Goal: Information Seeking & Learning: Learn about a topic

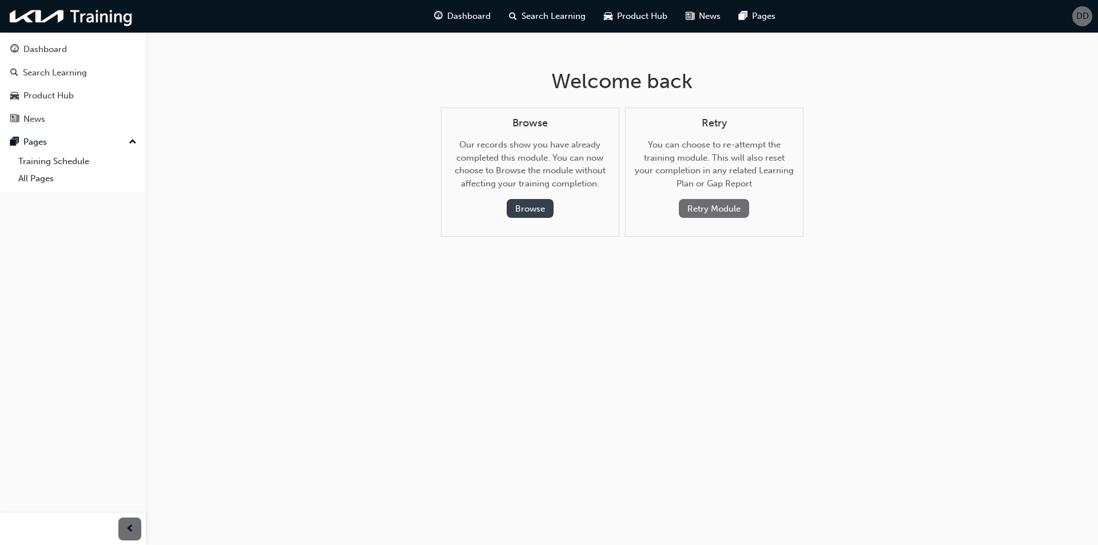
click at [523, 206] on button "Browse" at bounding box center [529, 208] width 47 height 19
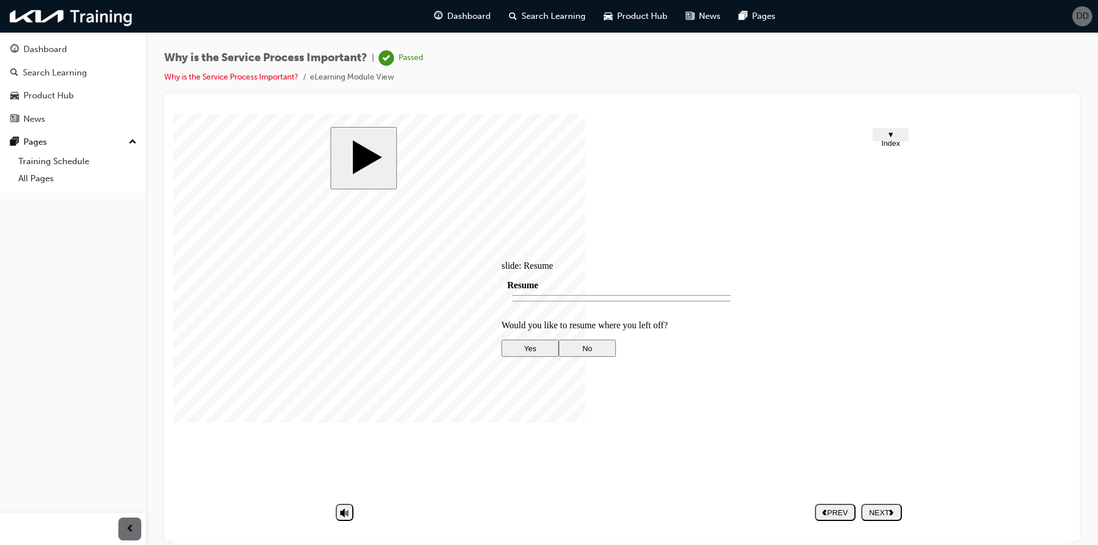
click at [0, 51] on div "Dashboard Search Learning Product Hub News Pages Pages Training Schedule All Pa…" at bounding box center [73, 112] width 146 height 160
click at [43, 48] on div "Dashboard" at bounding box center [44, 49] width 43 height 13
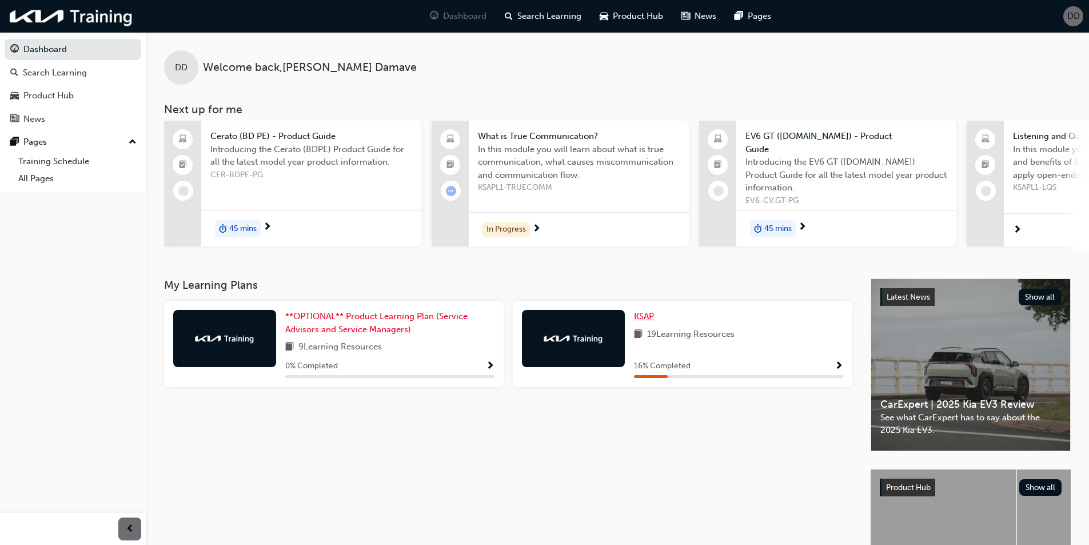
click at [643, 311] on span "KSAP" at bounding box center [644, 316] width 20 height 10
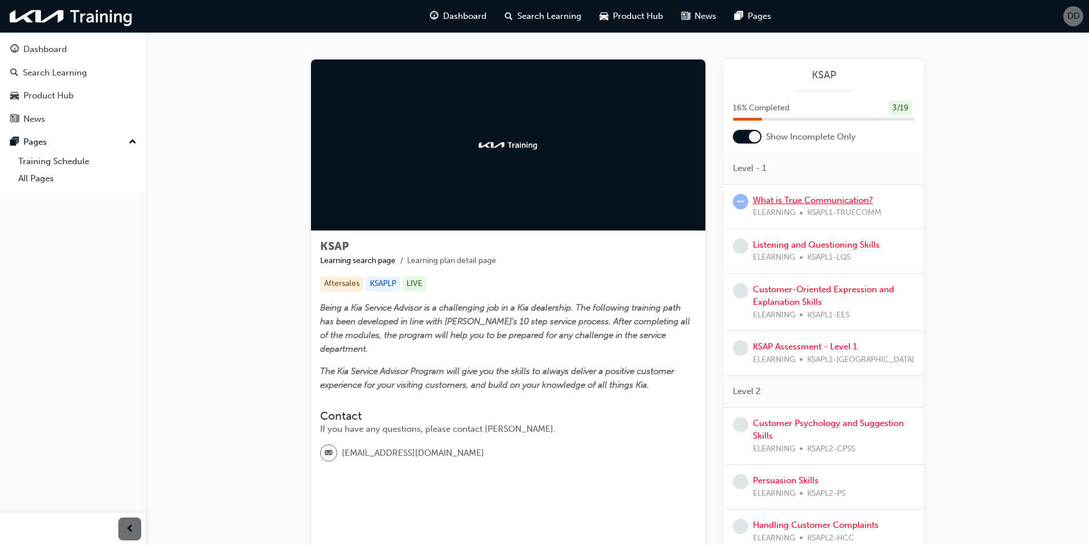
click at [787, 205] on link "What is True Communication?" at bounding box center [813, 200] width 120 height 10
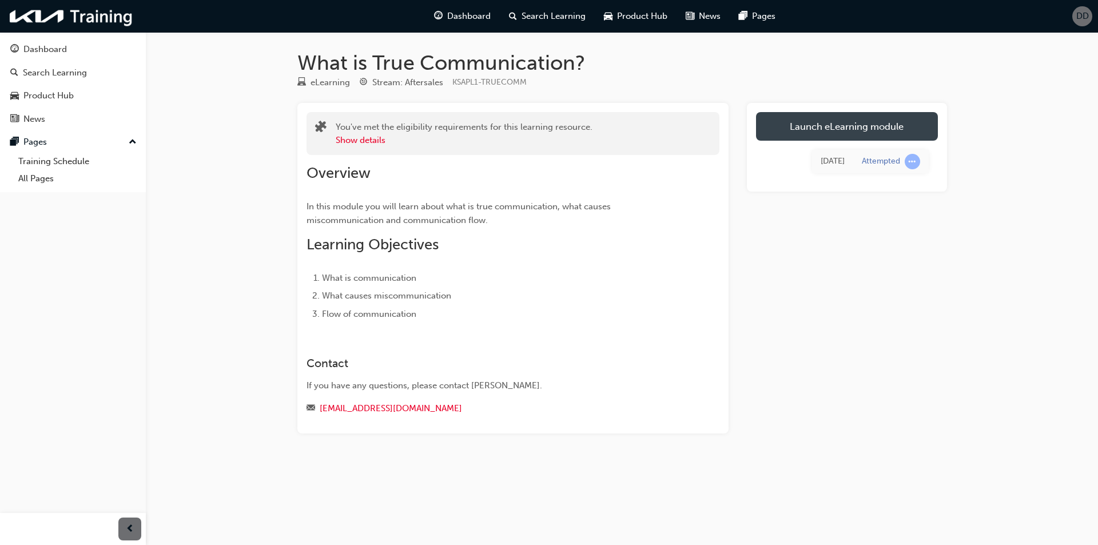
click at [889, 127] on link "Launch eLearning module" at bounding box center [847, 126] width 182 height 29
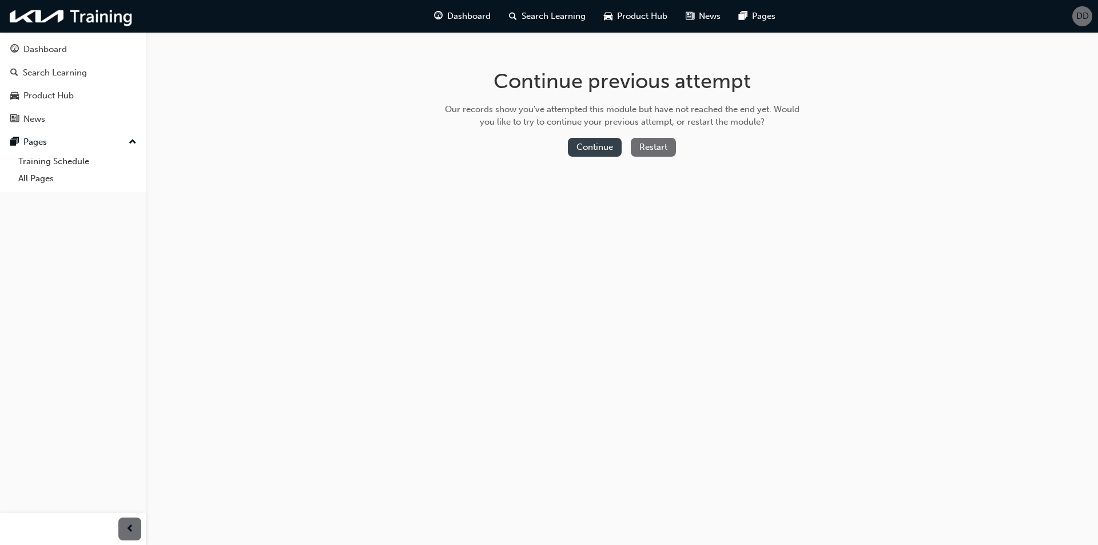
click at [604, 153] on button "Continue" at bounding box center [595, 147] width 54 height 19
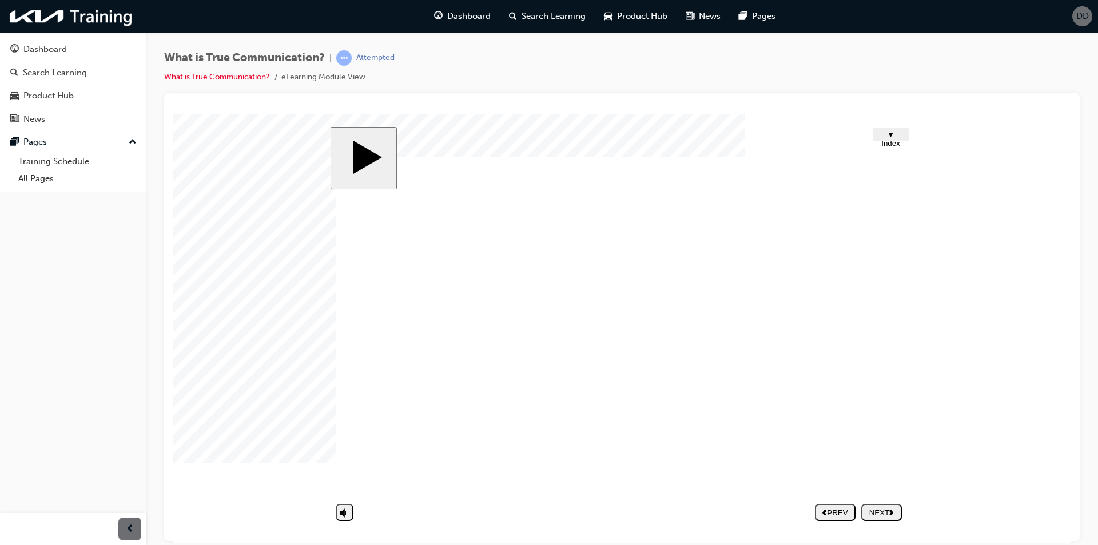
drag, startPoint x: 630, startPoint y: 415, endPoint x: 620, endPoint y: 402, distance: 16.7
click at [851, 513] on div "PREV" at bounding box center [834, 512] width 31 height 9
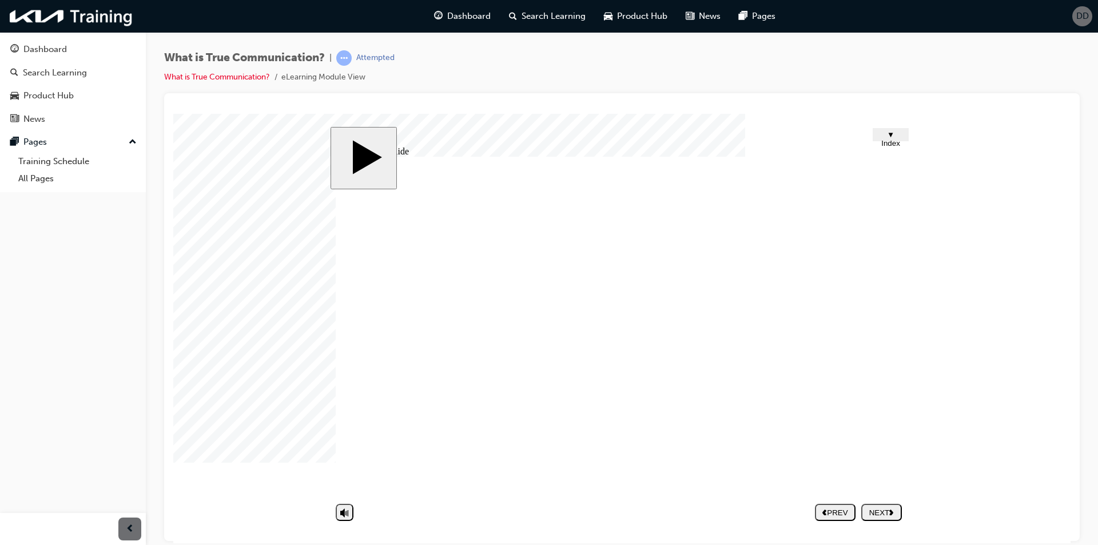
click at [887, 505] on button "NEXT" at bounding box center [881, 511] width 41 height 17
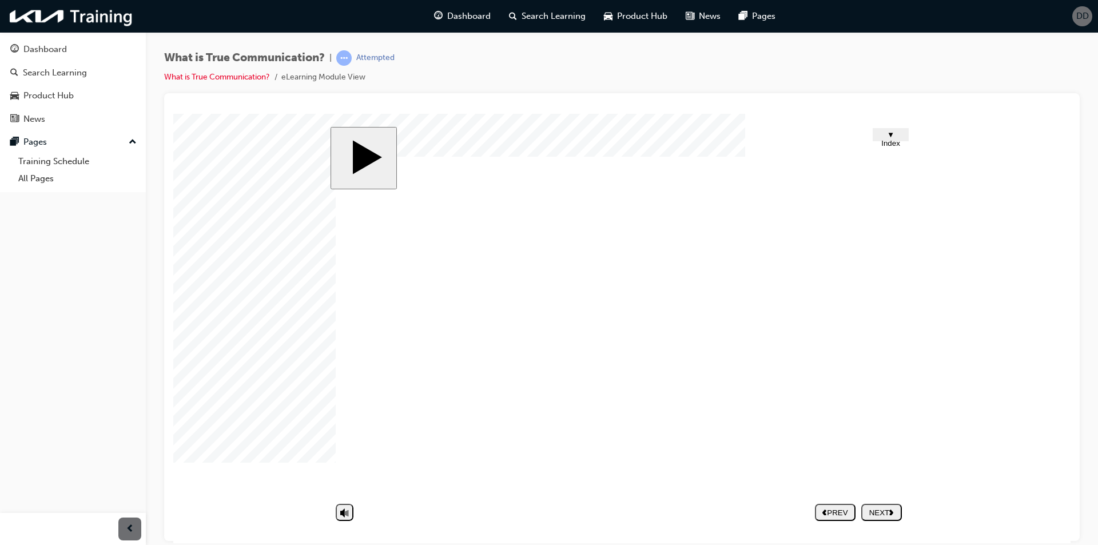
click at [883, 514] on div "NEXT" at bounding box center [880, 512] width 31 height 9
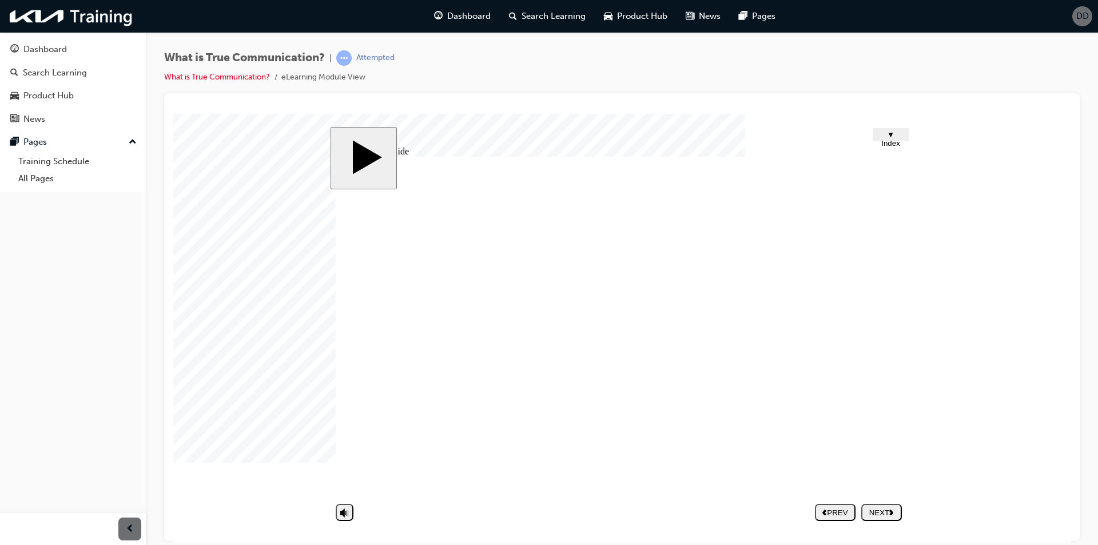
click at [884, 510] on div "NEXT" at bounding box center [880, 512] width 31 height 9
click at [82, 54] on div "Dashboard" at bounding box center [72, 49] width 125 height 14
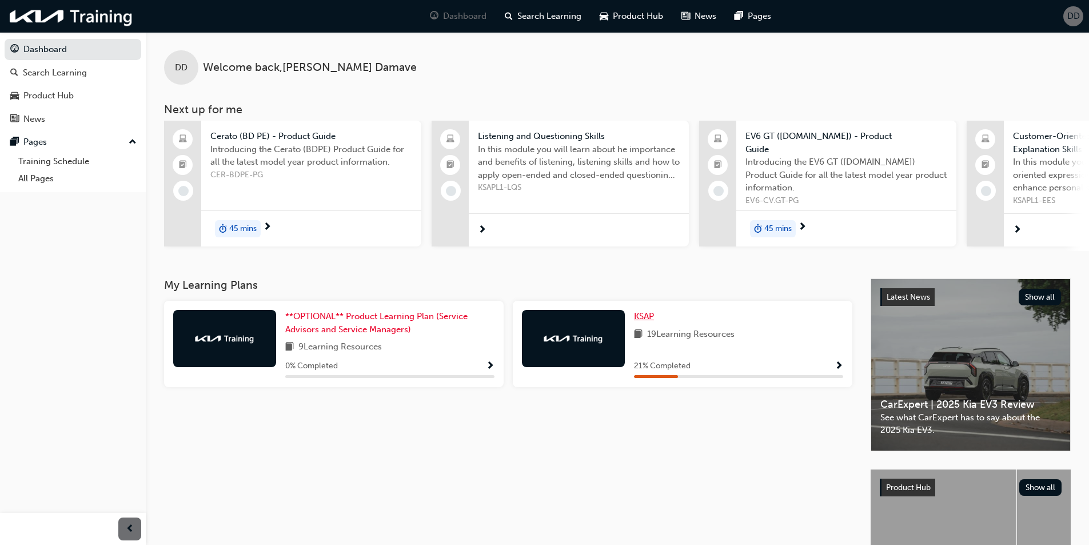
click at [647, 317] on span "KSAP" at bounding box center [644, 316] width 20 height 10
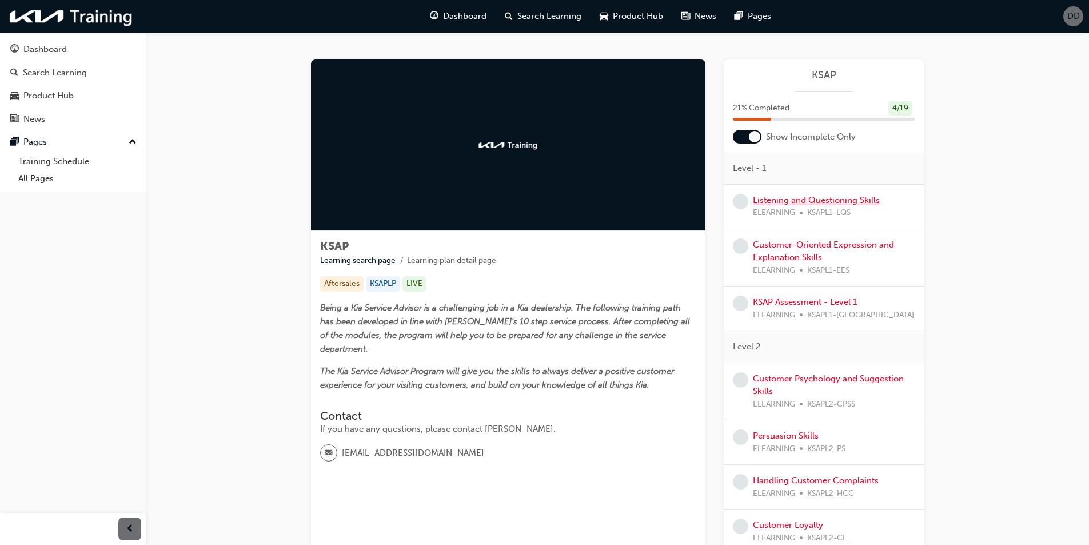
click at [815, 198] on link "Listening and Questioning Skills" at bounding box center [816, 200] width 127 height 10
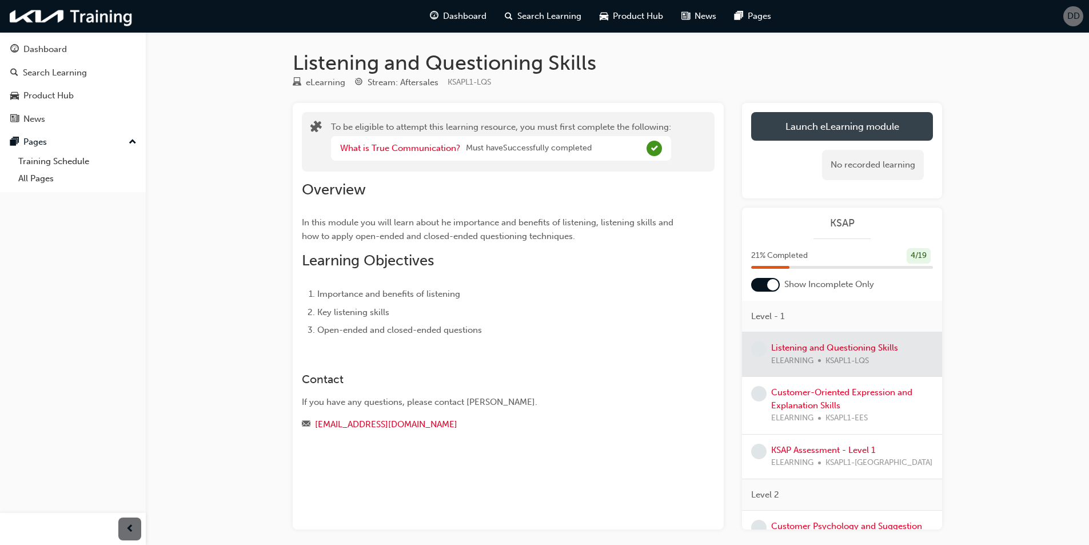
click at [844, 121] on button "Launch eLearning module" at bounding box center [842, 126] width 182 height 29
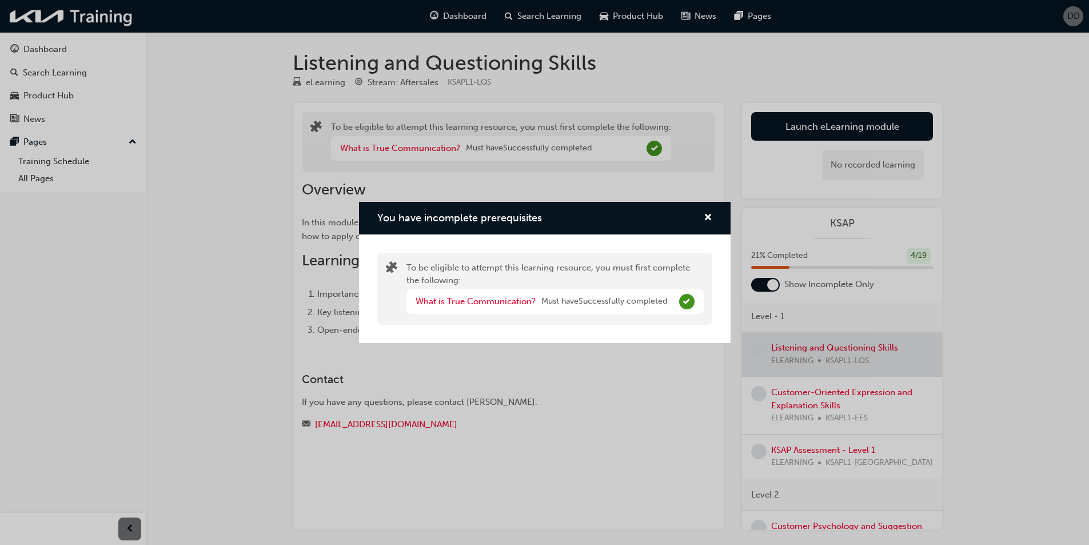
click at [703, 216] on div "You have incomplete prerequisites" at bounding box center [704, 218] width 18 height 14
click at [707, 214] on span "cross-icon" at bounding box center [708, 218] width 9 height 10
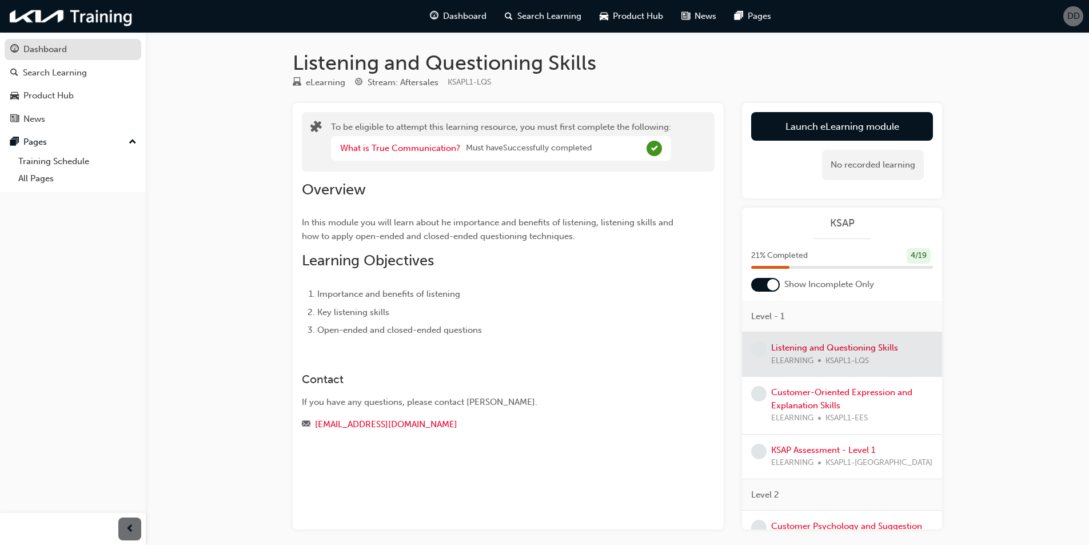
click at [51, 51] on div "Dashboard" at bounding box center [44, 49] width 43 height 13
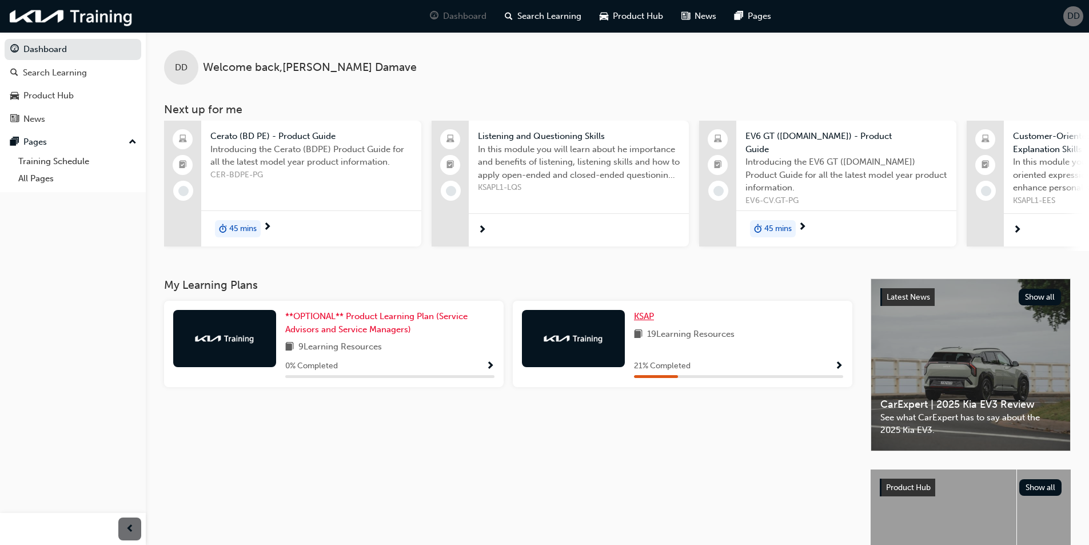
click at [651, 321] on span "KSAP" at bounding box center [644, 316] width 20 height 10
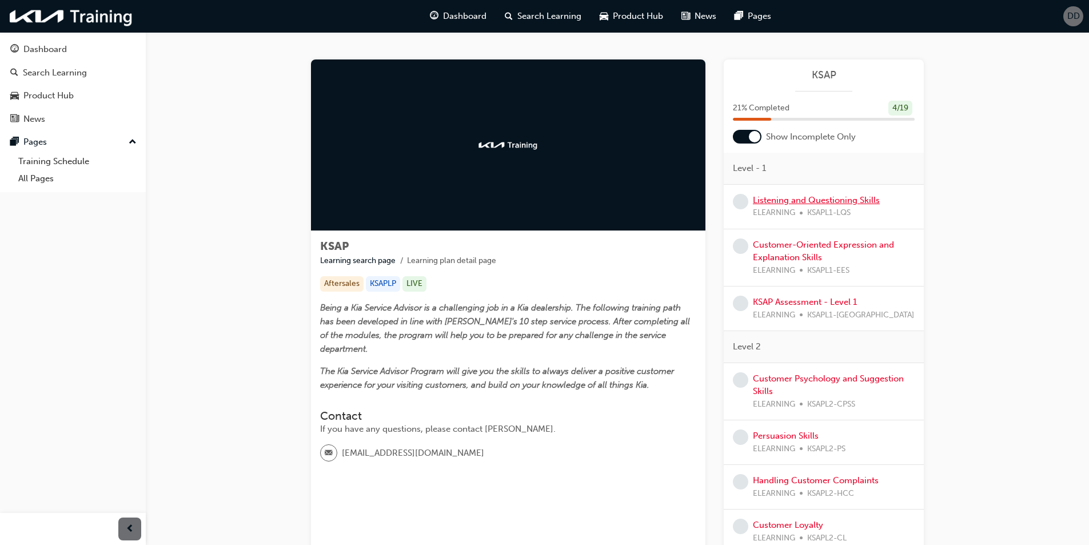
click at [811, 202] on link "Listening and Questioning Skills" at bounding box center [816, 200] width 127 height 10
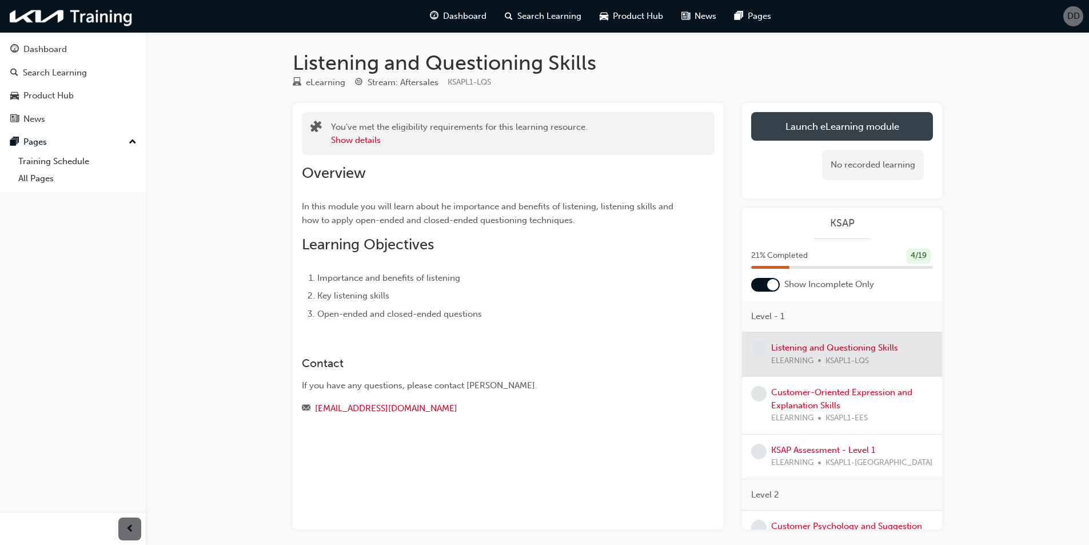
click at [813, 135] on link "Launch eLearning module" at bounding box center [842, 126] width 182 height 29
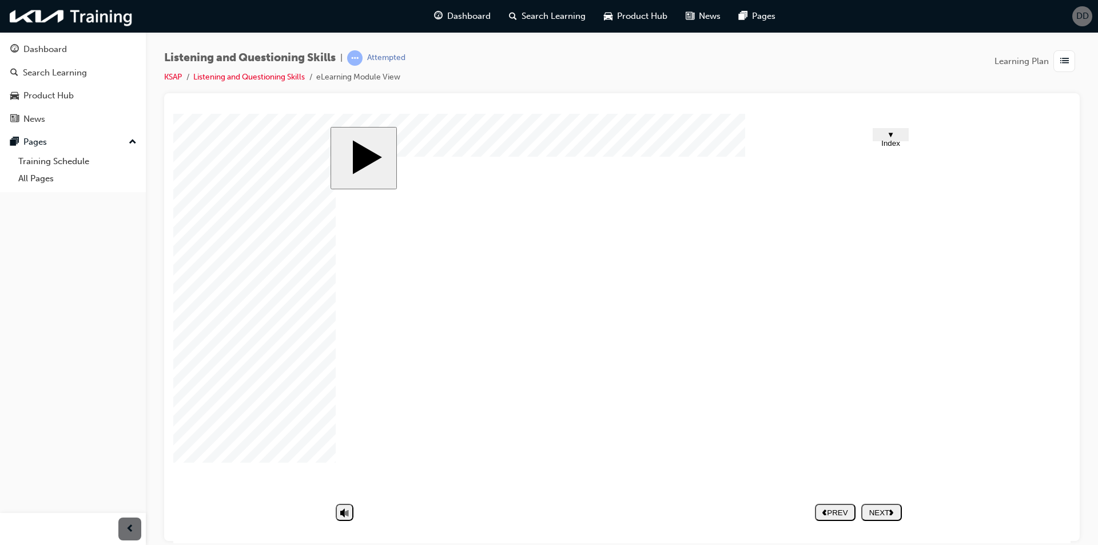
click at [883, 510] on div "NEXT" at bounding box center [880, 512] width 31 height 9
